Goal: Transaction & Acquisition: Purchase product/service

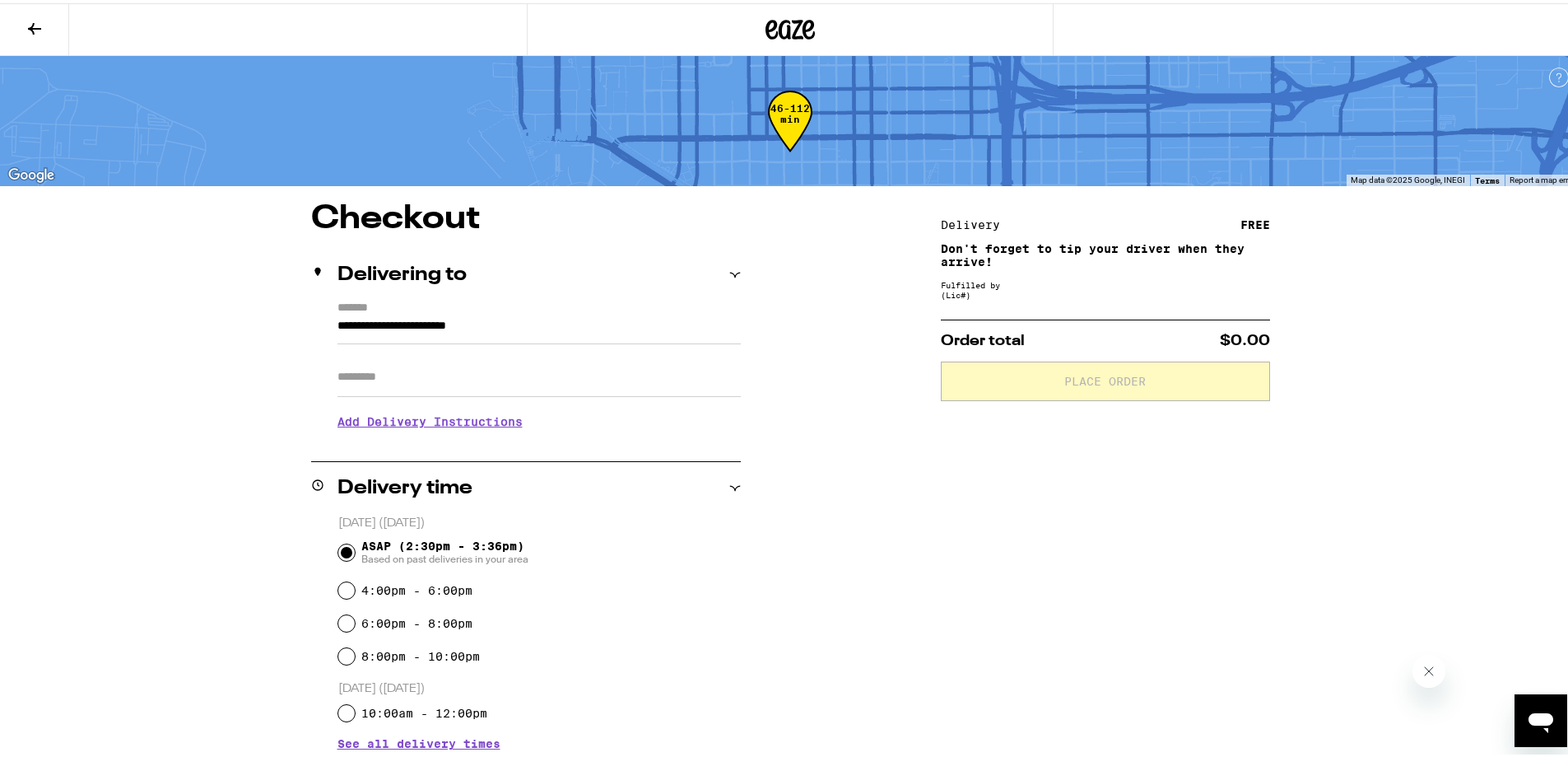
click at [782, 31] on icon at bounding box center [790, 27] width 25 height 20
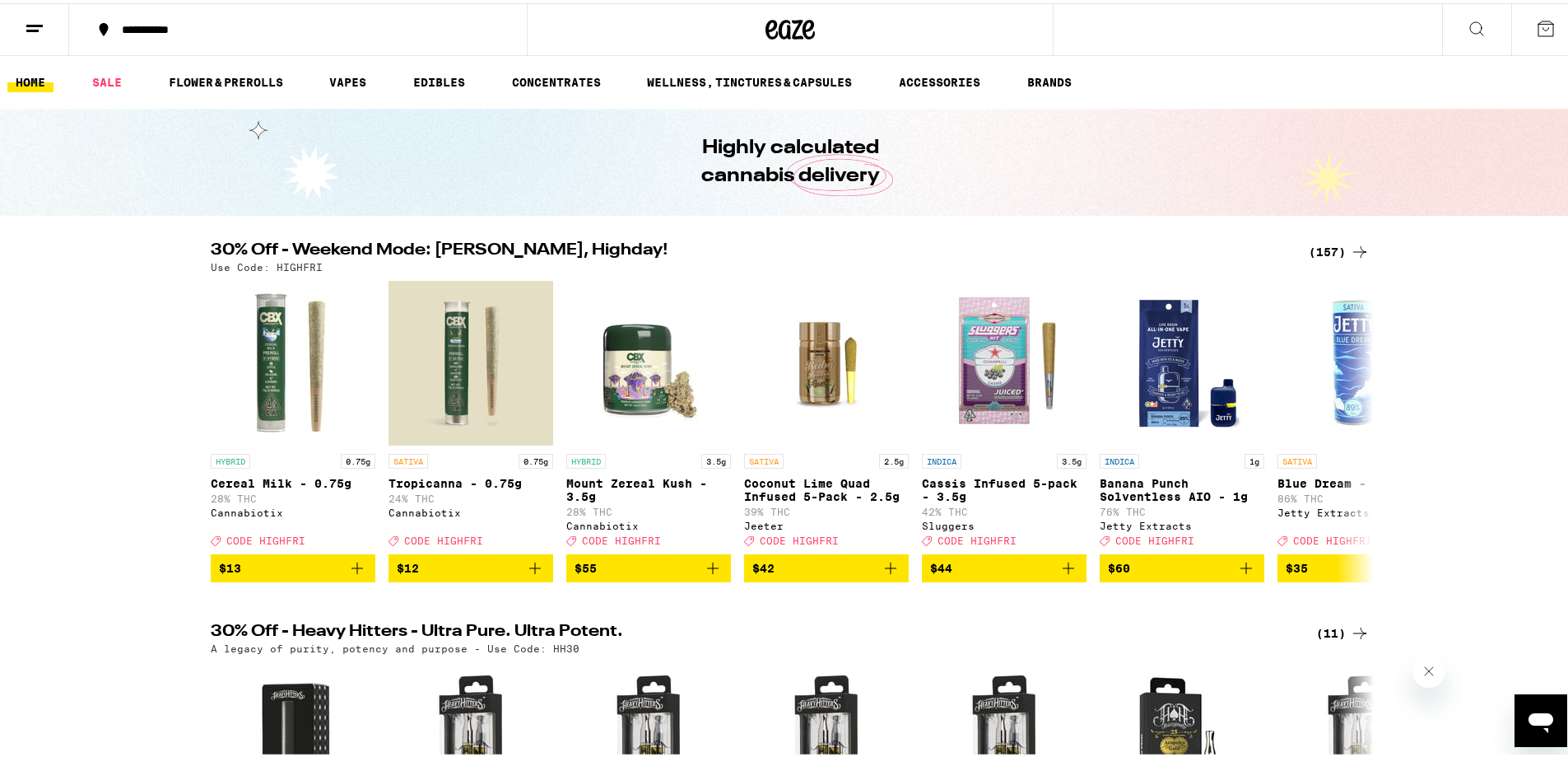
click at [1320, 254] on div "(157)" at bounding box center [1339, 248] width 61 height 20
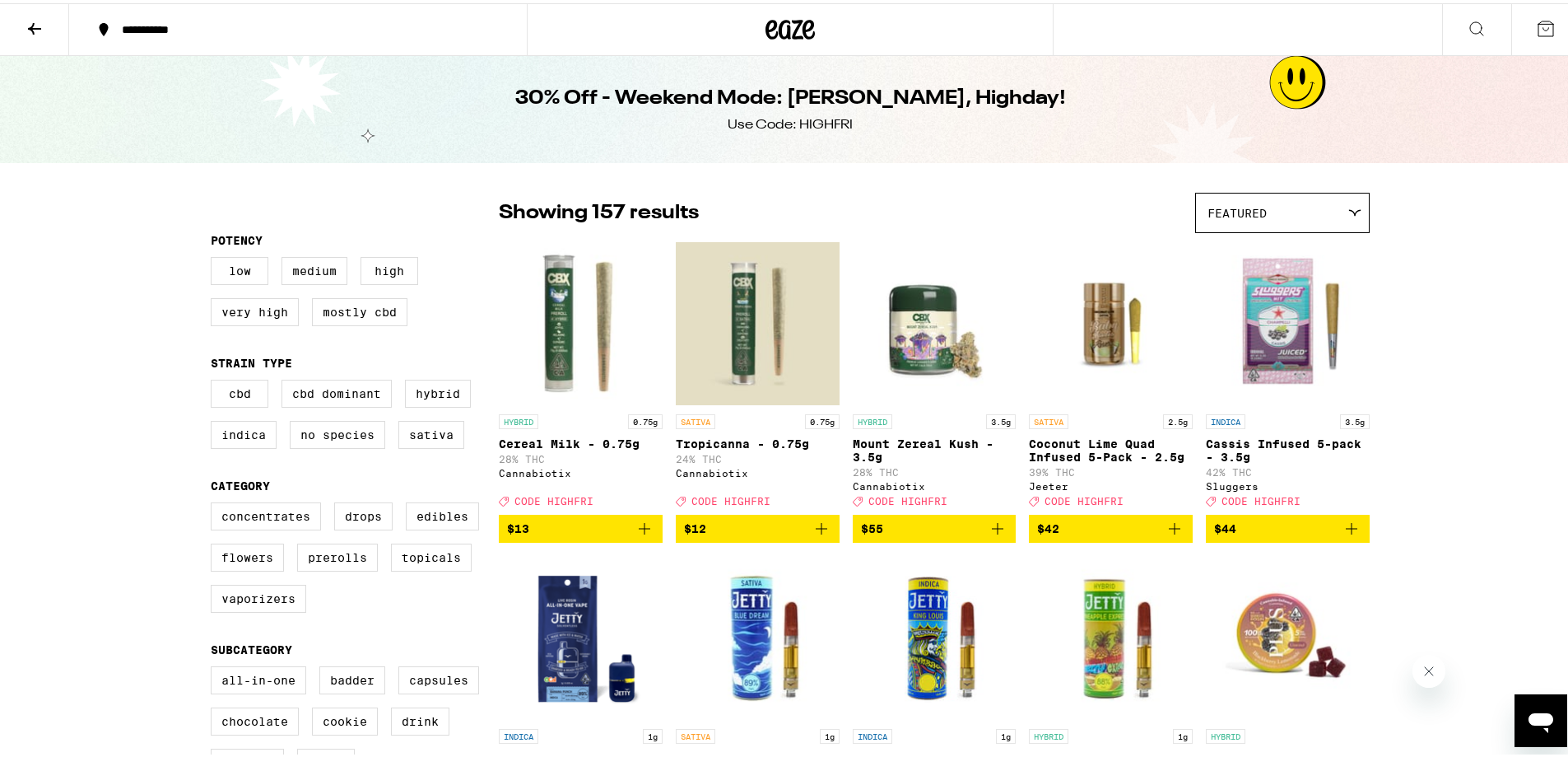
click at [639, 535] on icon "Add to bag" at bounding box center [645, 526] width 20 height 20
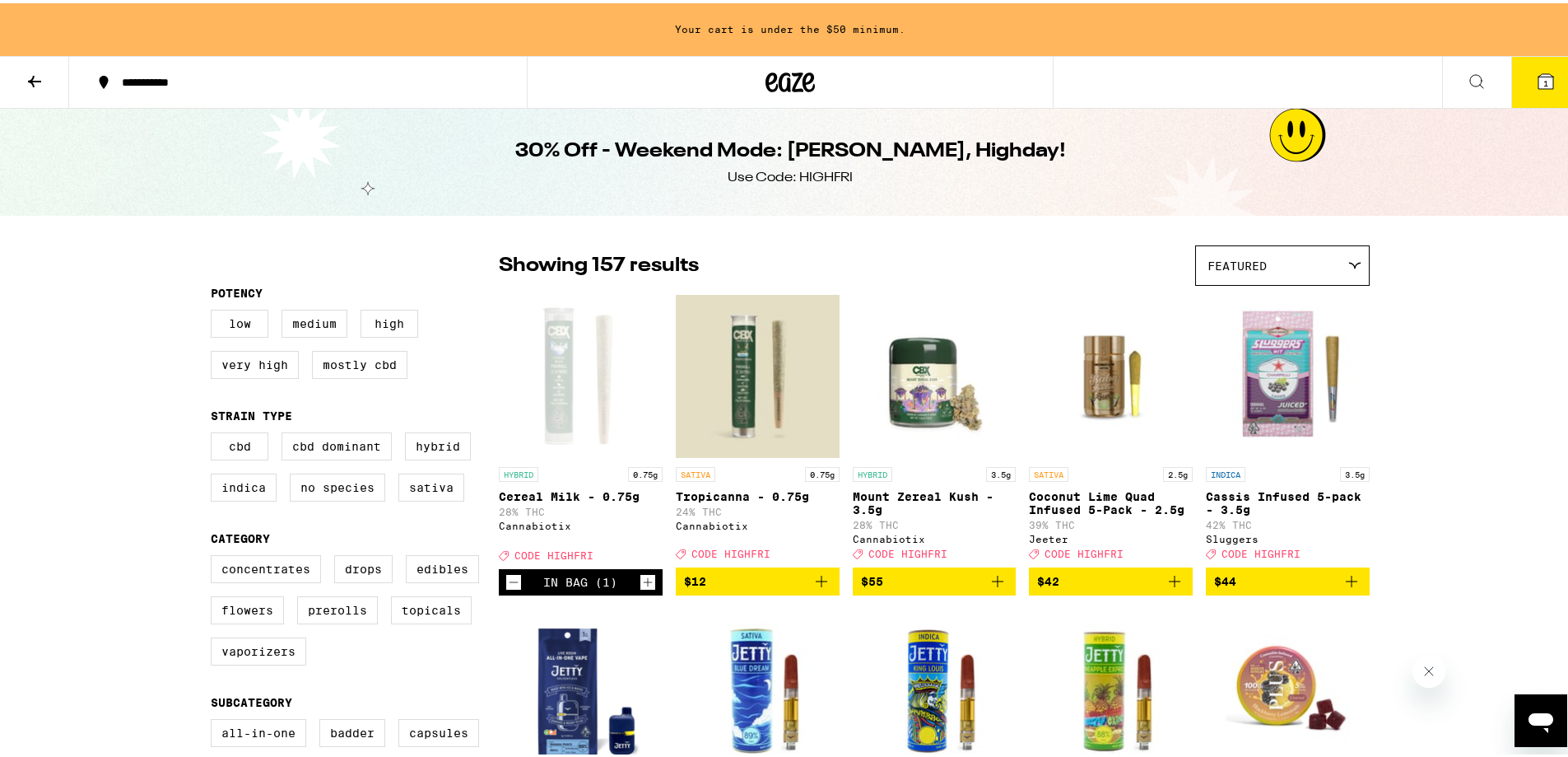
click at [640, 588] on icon "Increment" at bounding box center [647, 578] width 15 height 20
click at [1168, 583] on icon "Add to bag" at bounding box center [1174, 578] width 12 height 12
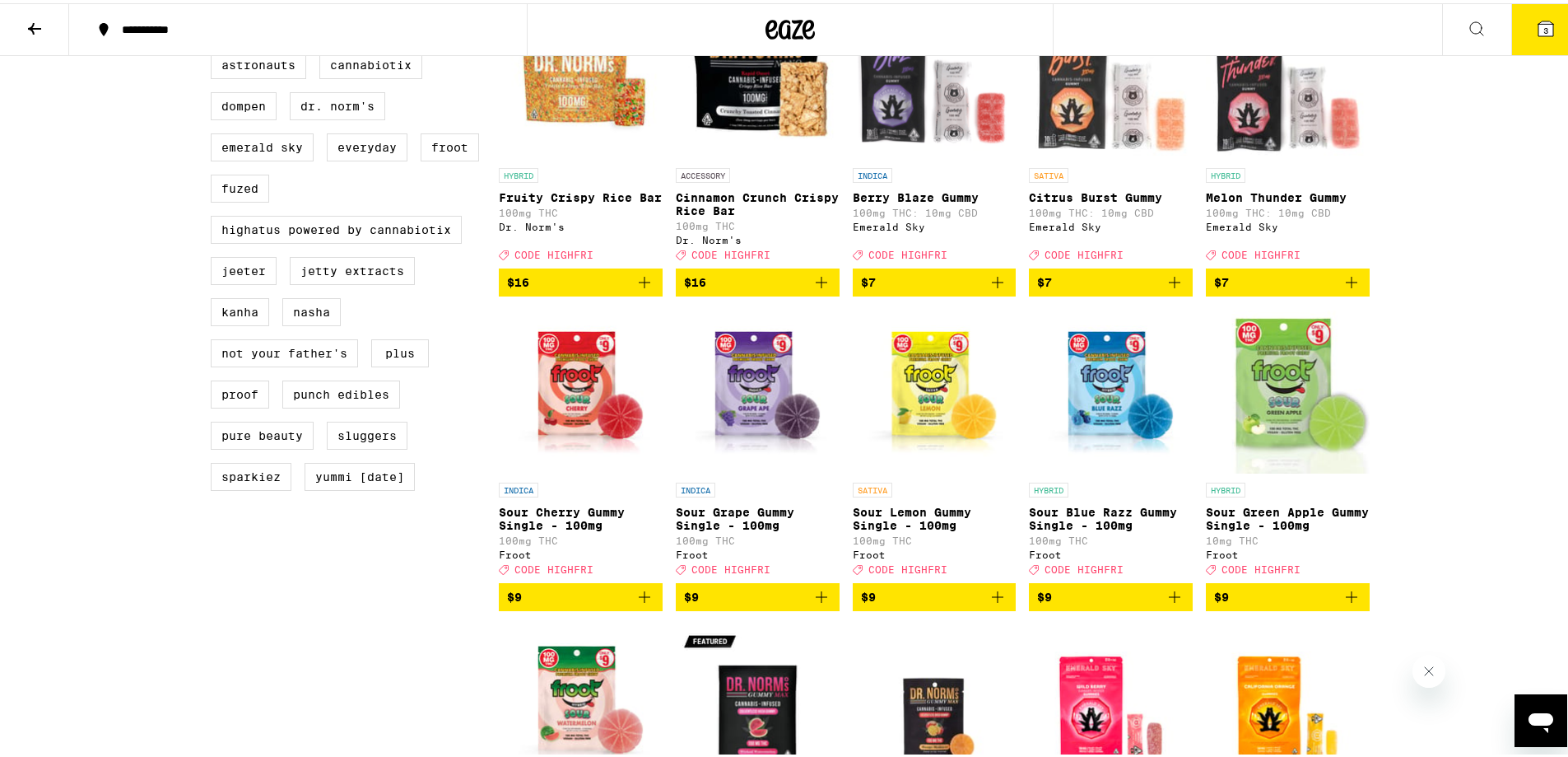
scroll to position [1153, 0]
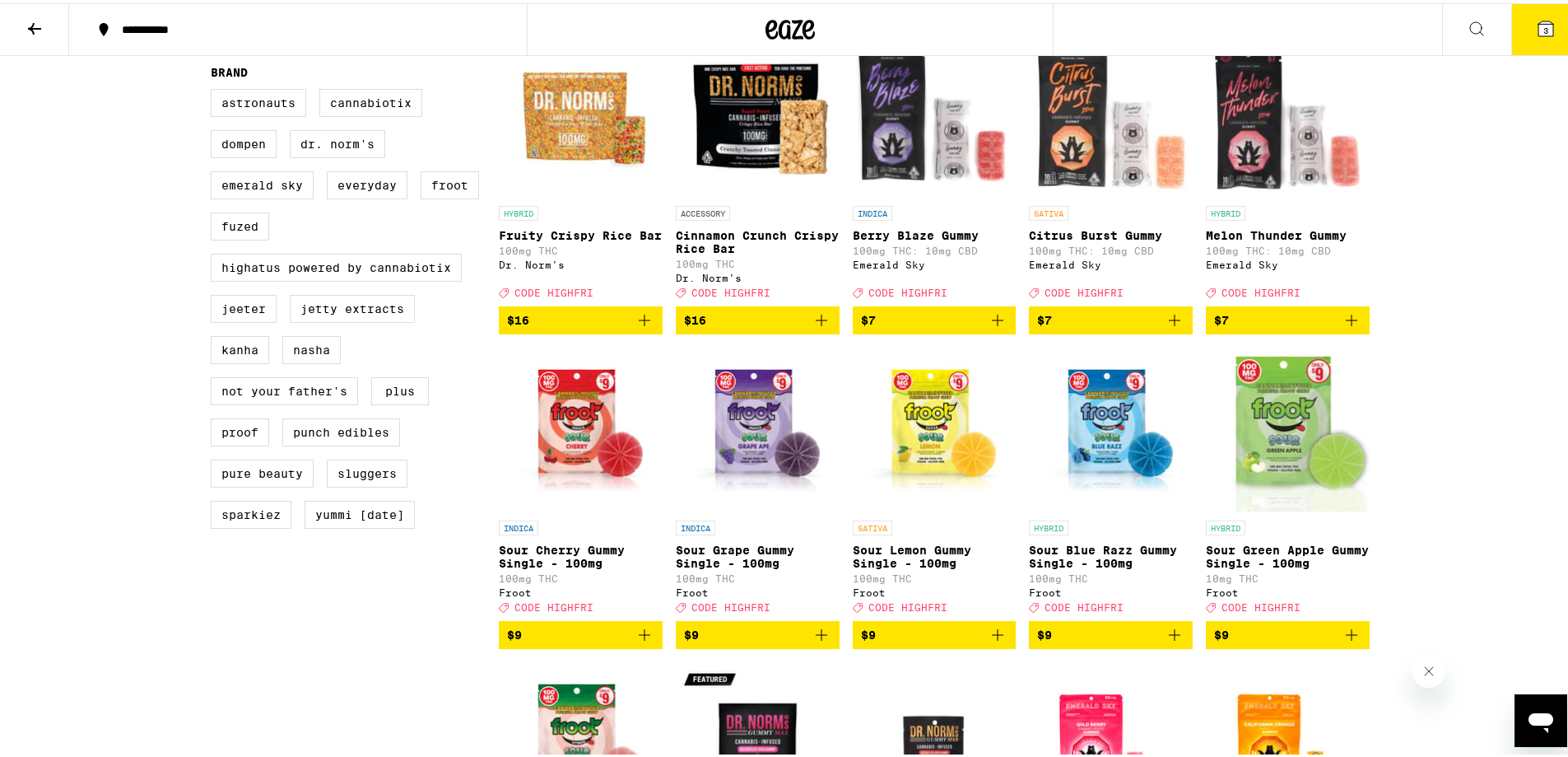
click at [1168, 641] on icon "Add to bag" at bounding box center [1174, 631] width 20 height 20
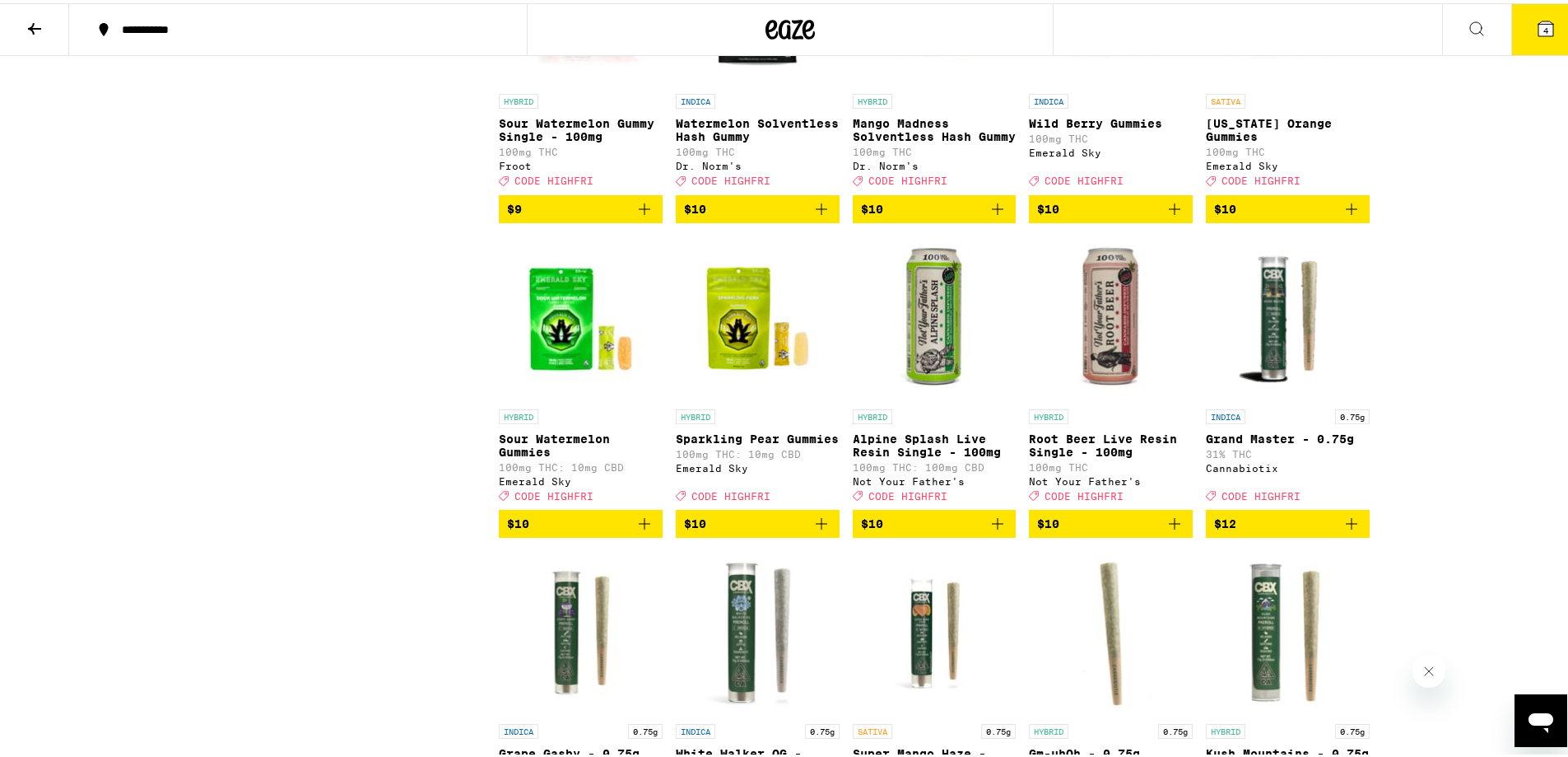
scroll to position [2388, 0]
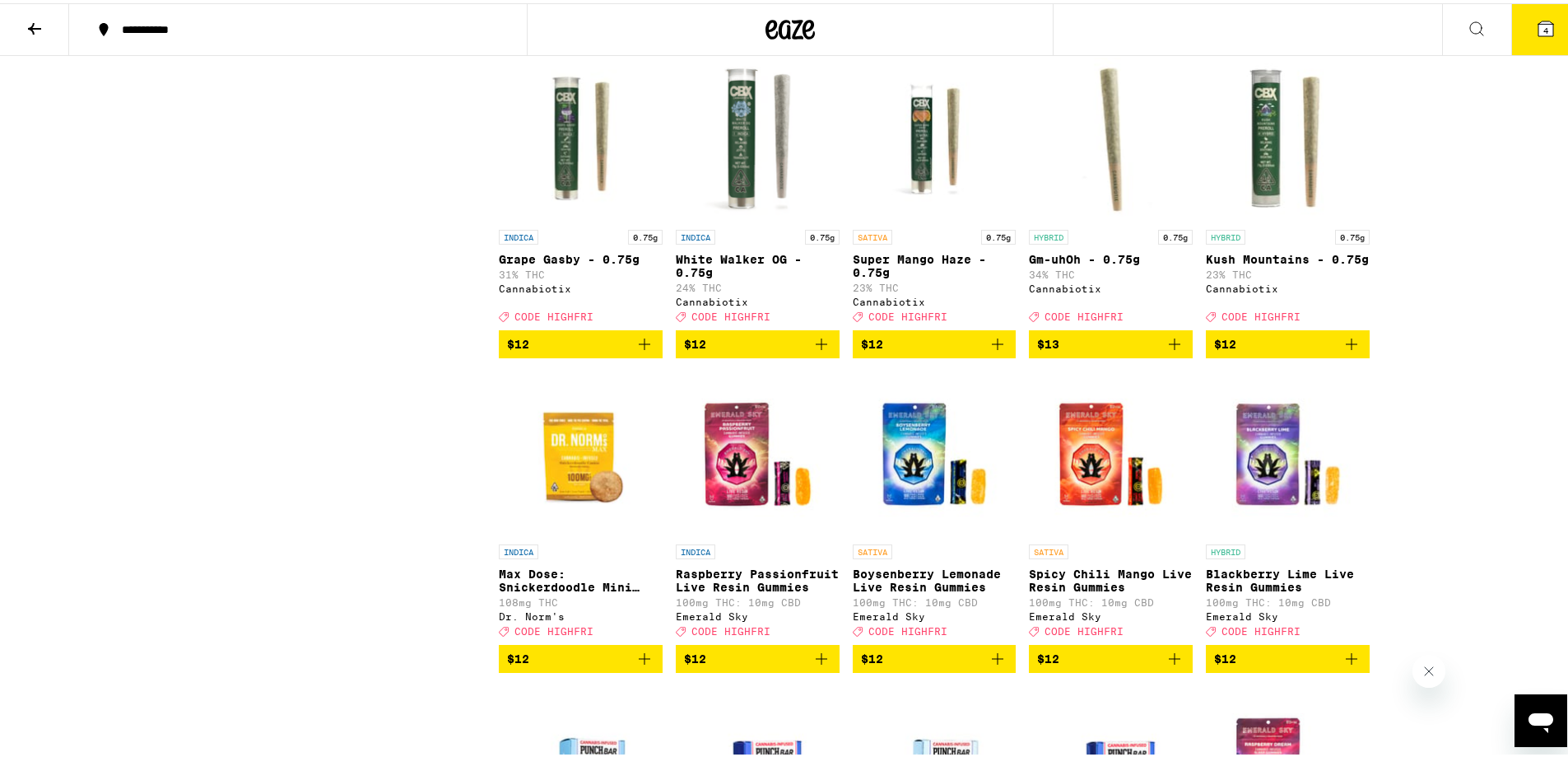
click at [635, 351] on icon "Add to bag" at bounding box center [645, 341] width 20 height 20
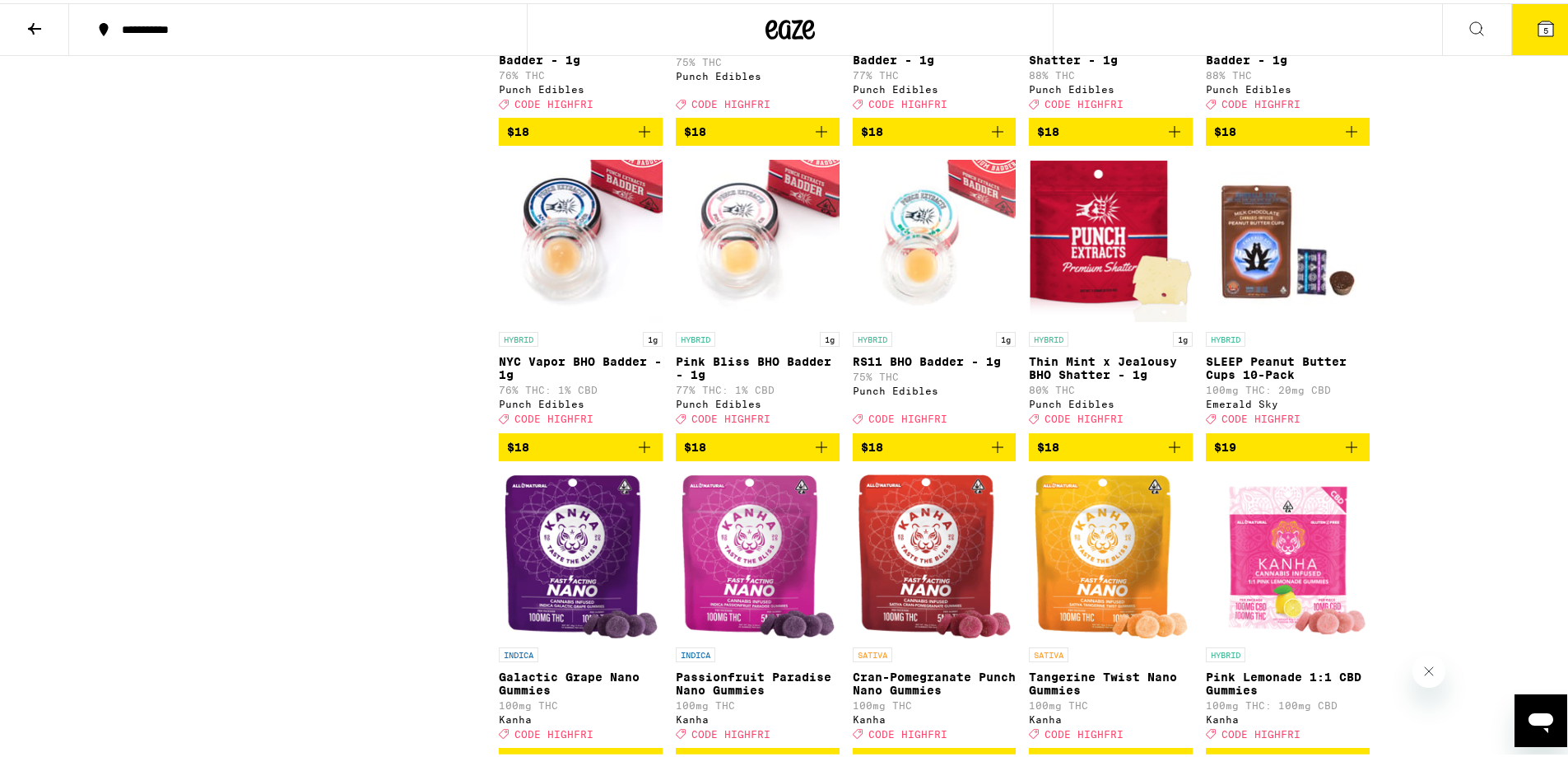
scroll to position [5764, 0]
